Goal: Unclear

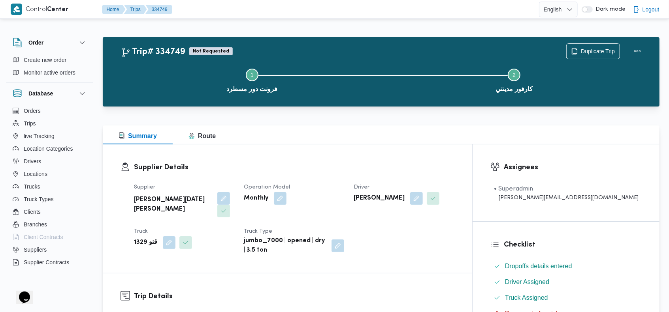
click at [460, 56] on div "Step 1 is incomplete 1 فرونت دور مسطرد Step 2 is incomplete 2 كارفور مدينتي" at bounding box center [383, 80] width 534 height 51
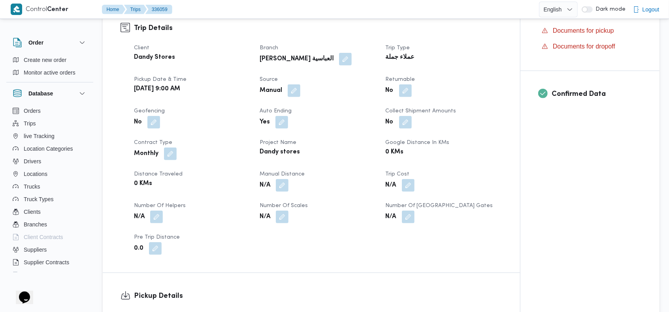
scroll to position [239, 0]
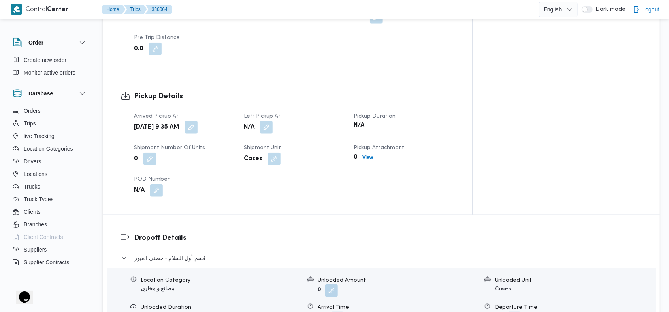
scroll to position [506, 0]
